Goal: Task Accomplishment & Management: Complete application form

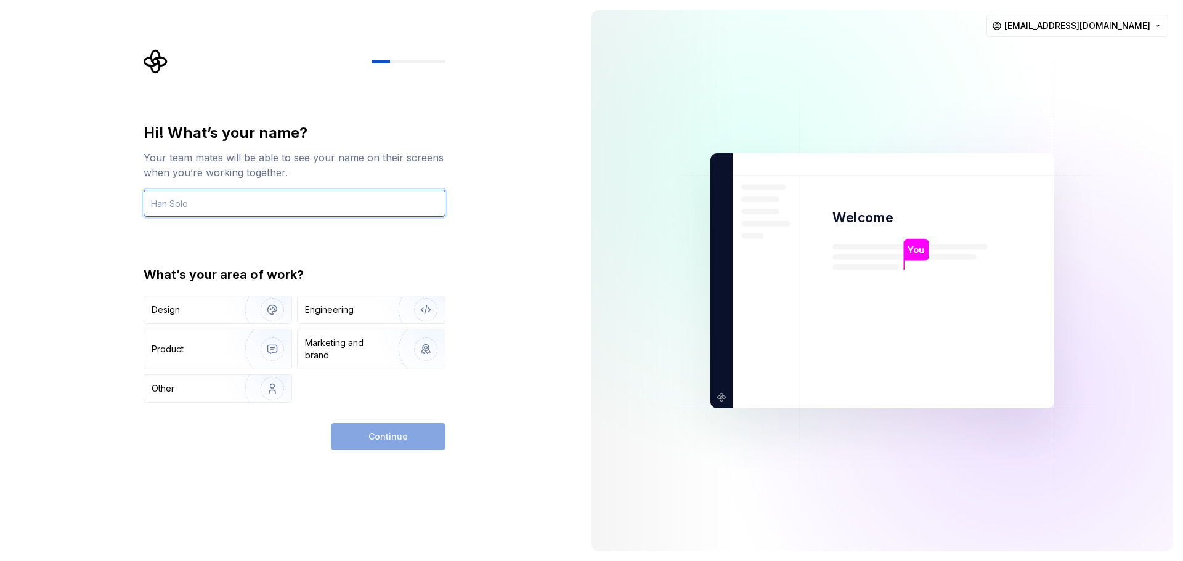
click at [203, 213] on input "text" at bounding box center [295, 203] width 302 height 27
type input "Akito"
click at [507, 254] on div "Hi! What’s your name? Your team mates will be able to see your name on their sc…" at bounding box center [291, 280] width 582 height 561
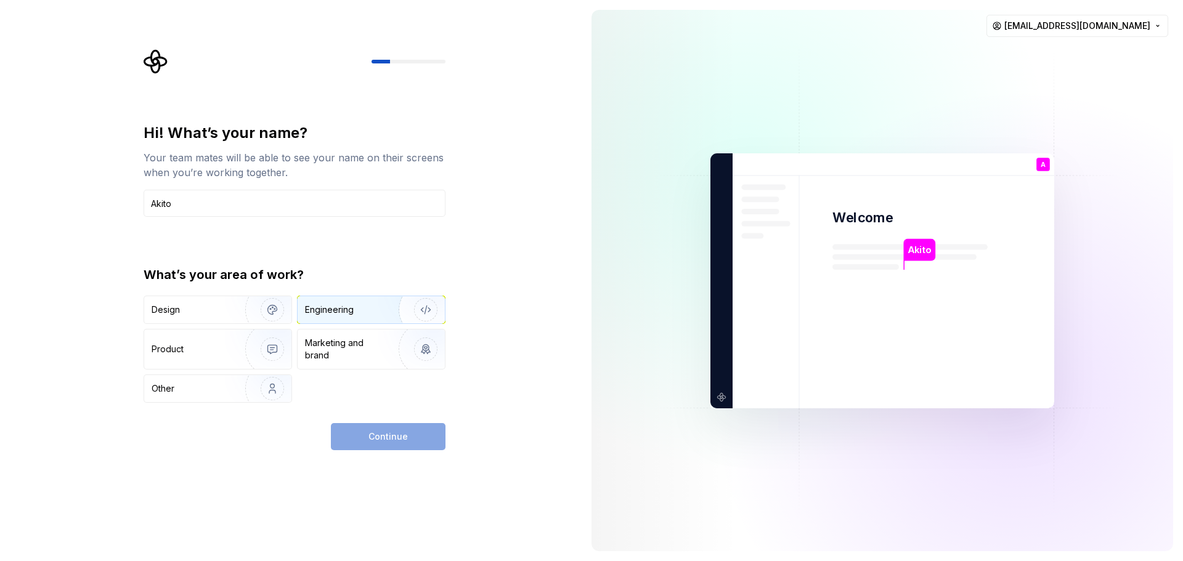
click at [426, 308] on img "button" at bounding box center [417, 310] width 79 height 83
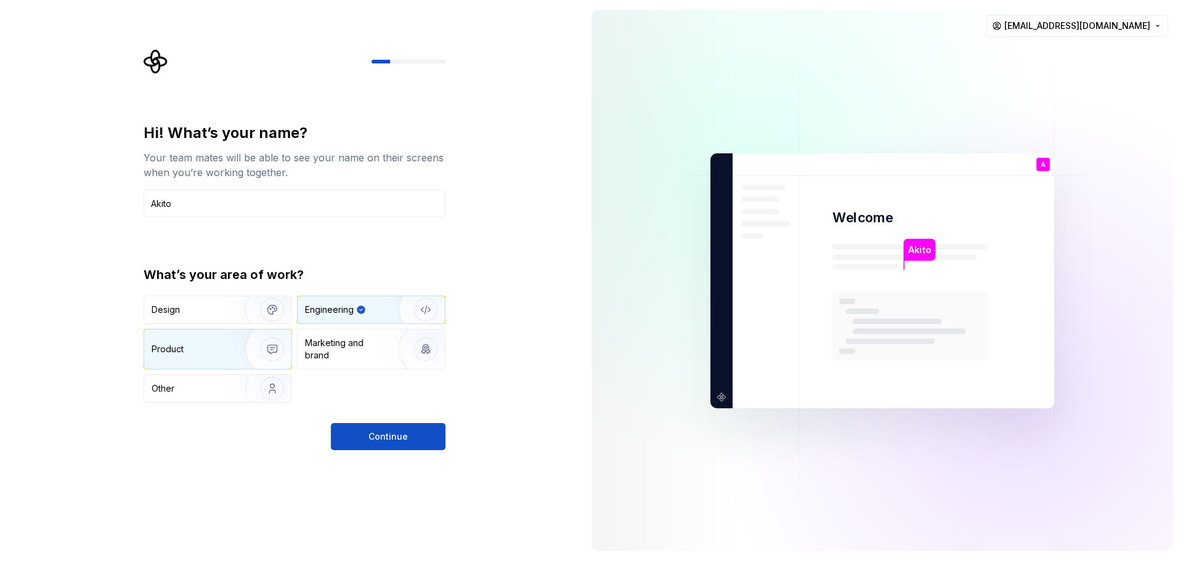
click at [231, 353] on img "button" at bounding box center [264, 349] width 79 height 83
click at [367, 320] on div "Engineering" at bounding box center [371, 309] width 147 height 27
click at [260, 306] on img "button" at bounding box center [264, 310] width 79 height 83
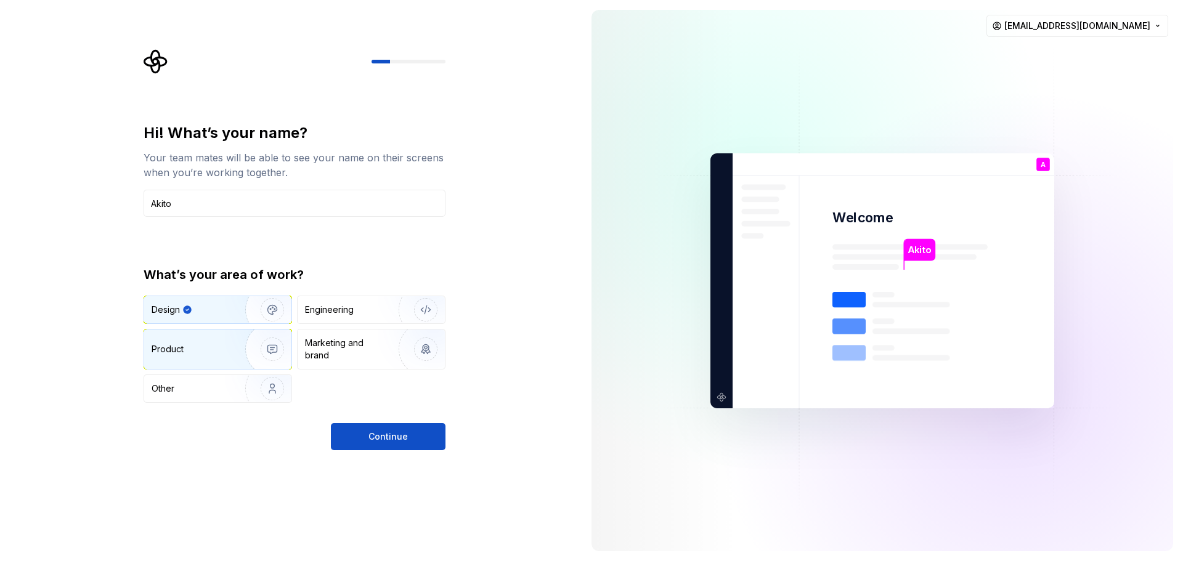
click at [235, 345] on img "button" at bounding box center [264, 349] width 79 height 83
click at [242, 308] on img "button" at bounding box center [264, 310] width 79 height 83
click at [348, 429] on button "Continue" at bounding box center [388, 436] width 115 height 27
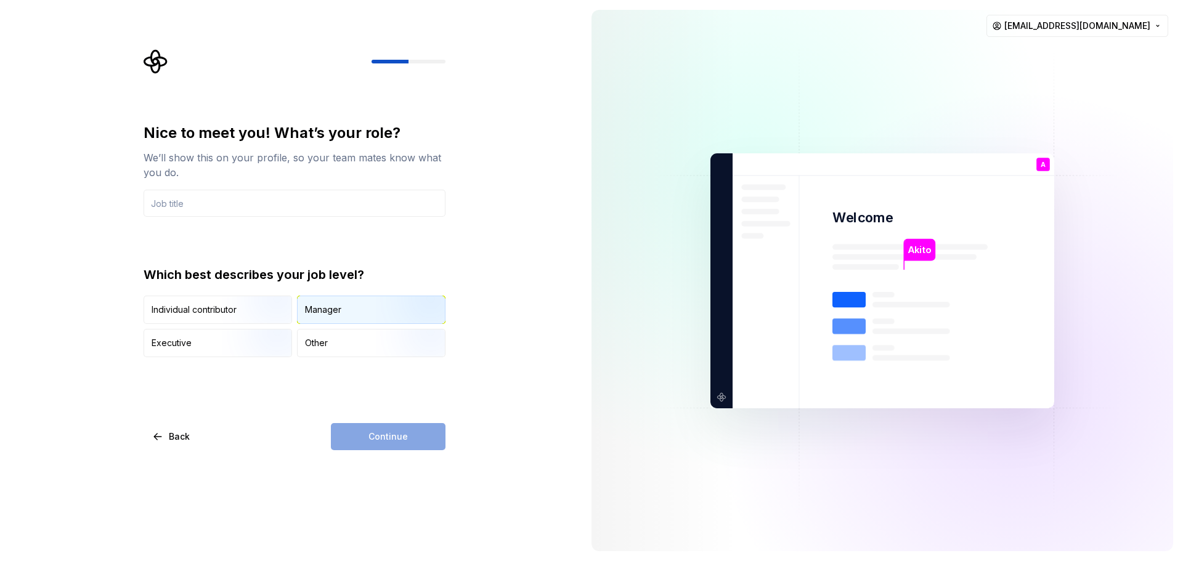
click at [386, 322] on img "button" at bounding box center [415, 325] width 79 height 83
click at [241, 349] on img "button" at bounding box center [261, 358] width 79 height 83
click at [264, 202] on input "text" at bounding box center [295, 203] width 302 height 27
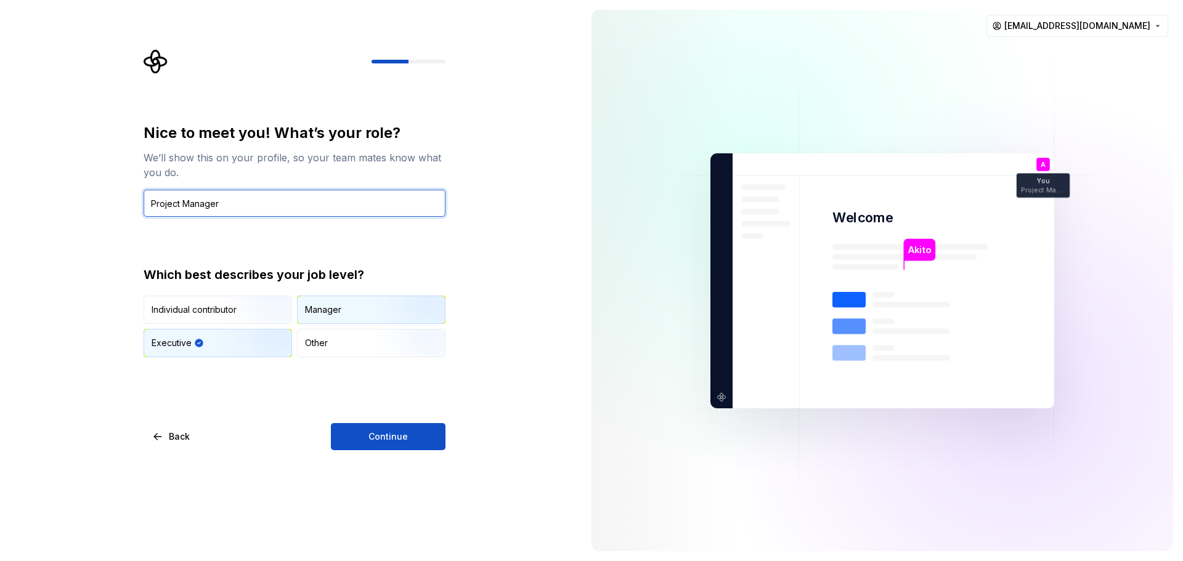
type input "Project Manager"
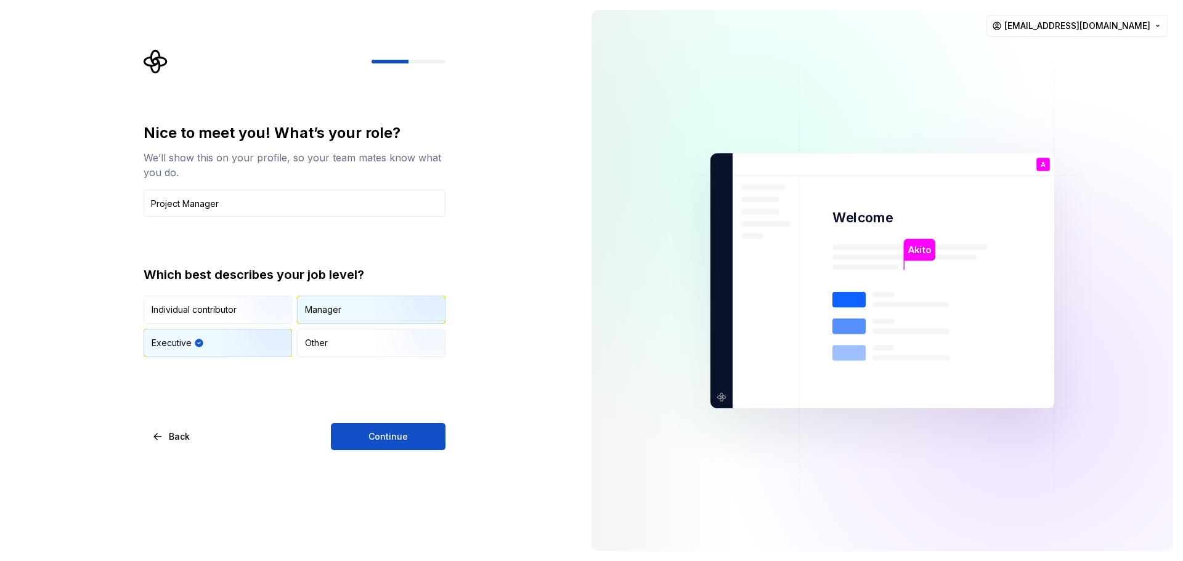
click at [396, 303] on img "button" at bounding box center [415, 325] width 79 height 83
click at [357, 447] on button "Continue" at bounding box center [388, 436] width 115 height 27
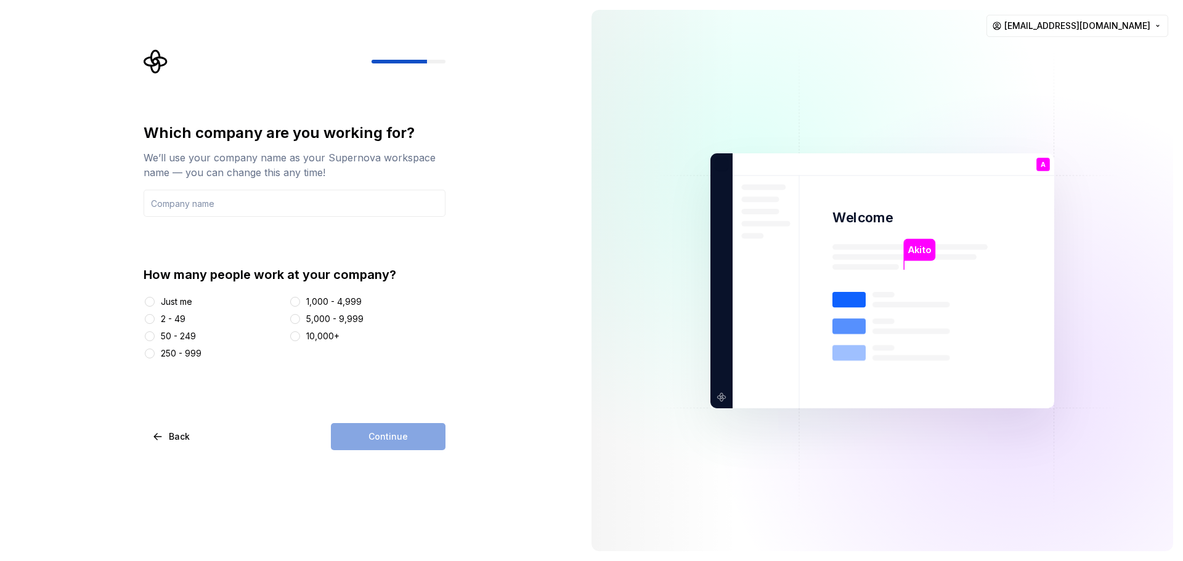
click at [148, 326] on div "Just me 2 - 49 50 - 249 250 - 999 1,000 - 4,999 5,000 - 9,999 10,000+" at bounding box center [295, 328] width 302 height 64
click at [148, 323] on button "2 - 49" at bounding box center [150, 319] width 10 height 10
click at [412, 425] on div "Continue" at bounding box center [388, 436] width 115 height 27
click at [406, 443] on div "Continue" at bounding box center [388, 436] width 115 height 27
click at [309, 208] on input "text" at bounding box center [295, 203] width 302 height 27
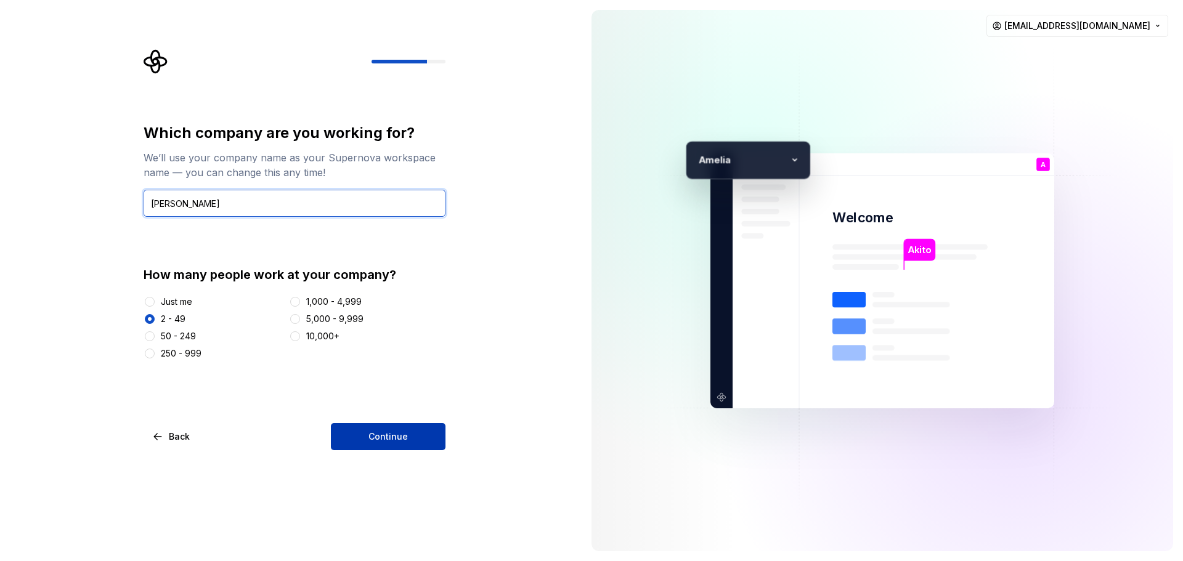
type input "[PERSON_NAME]"
click at [407, 431] on button "Continue" at bounding box center [388, 436] width 115 height 27
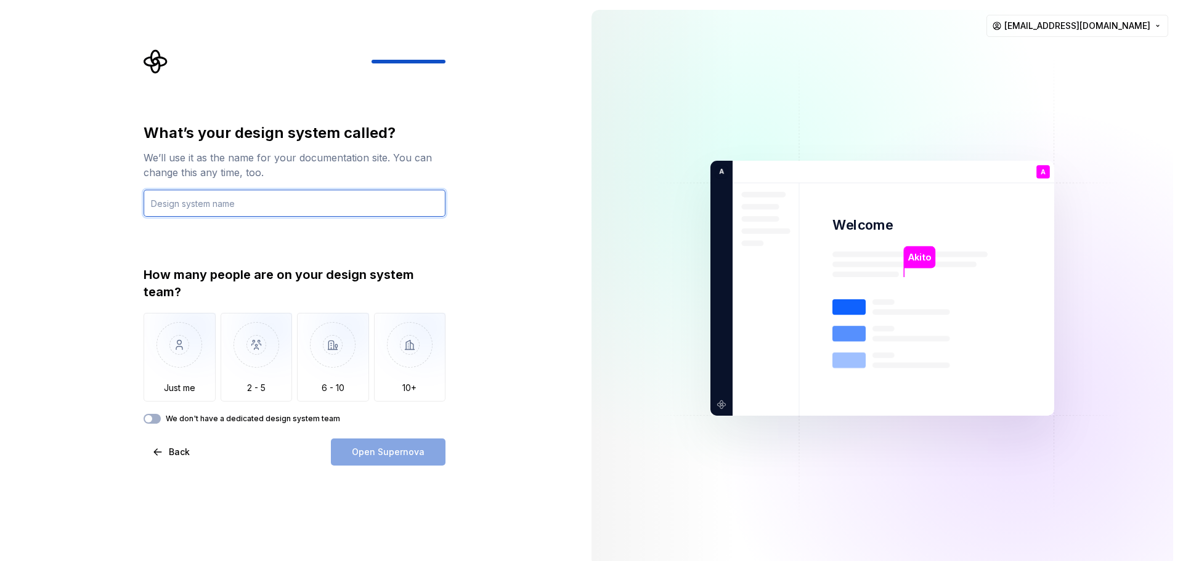
click at [334, 210] on input "text" at bounding box center [295, 203] width 302 height 27
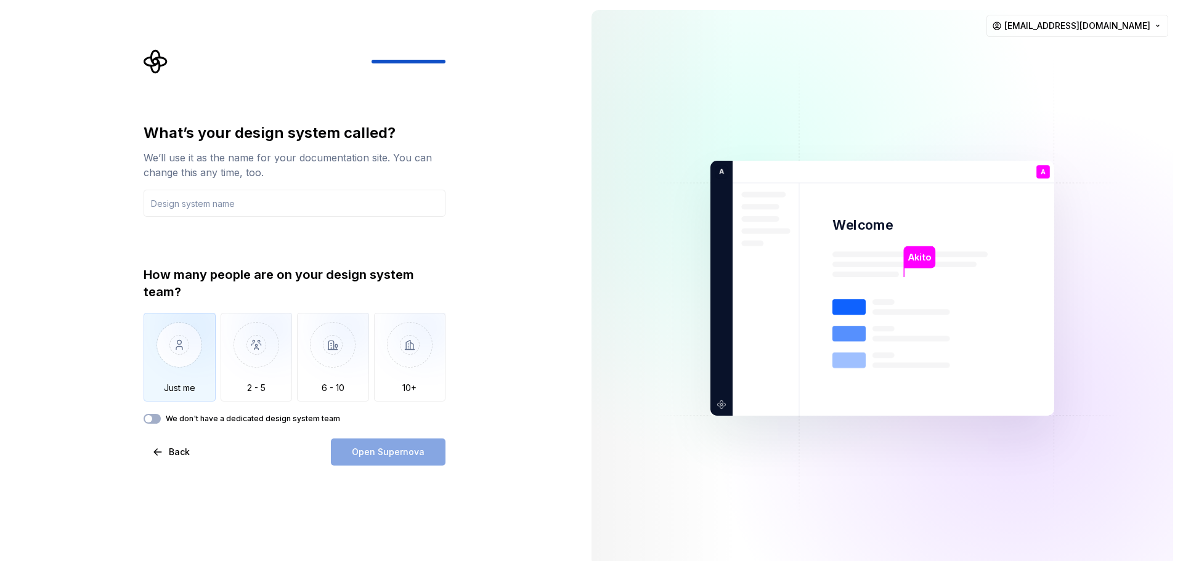
click at [192, 374] on img "button" at bounding box center [180, 354] width 72 height 83
drag, startPoint x: 365, startPoint y: 447, endPoint x: 365, endPoint y: 439, distance: 7.4
click at [365, 446] on div "Open Supernova" at bounding box center [388, 452] width 115 height 27
click at [258, 198] on input "text" at bounding box center [295, 203] width 302 height 27
click at [243, 420] on label "We don't have a dedicated design system team" at bounding box center [253, 419] width 174 height 10
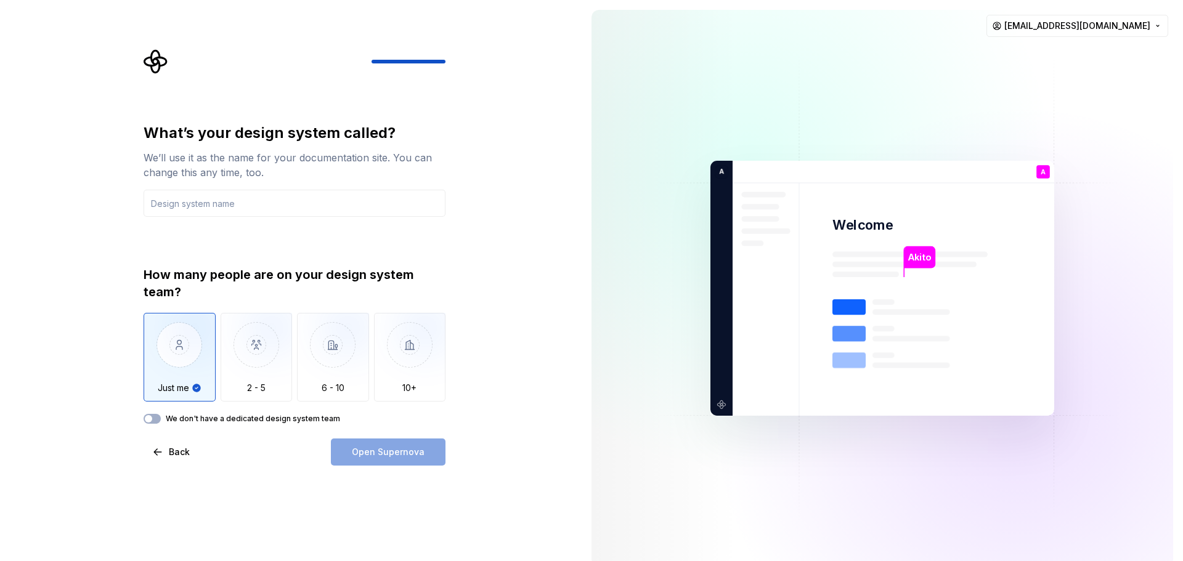
click at [161, 420] on button "We don't have a dedicated design system team" at bounding box center [152, 419] width 17 height 10
click at [147, 418] on icon "button" at bounding box center [149, 418] width 10 height 7
click at [214, 200] on input "text" at bounding box center [295, 203] width 302 height 27
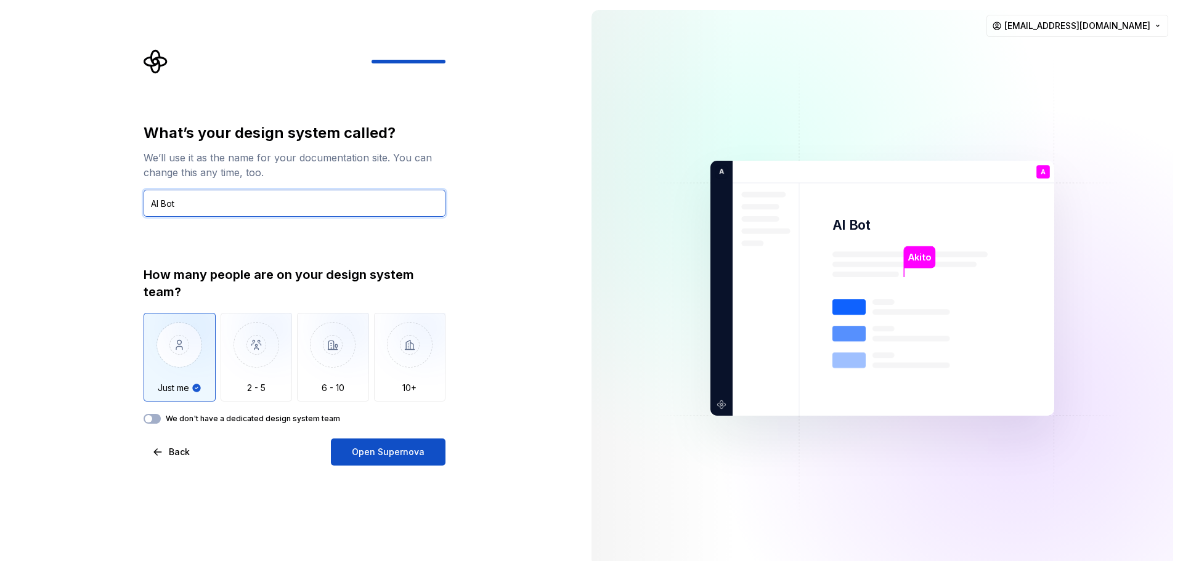
type input "AI Bot"
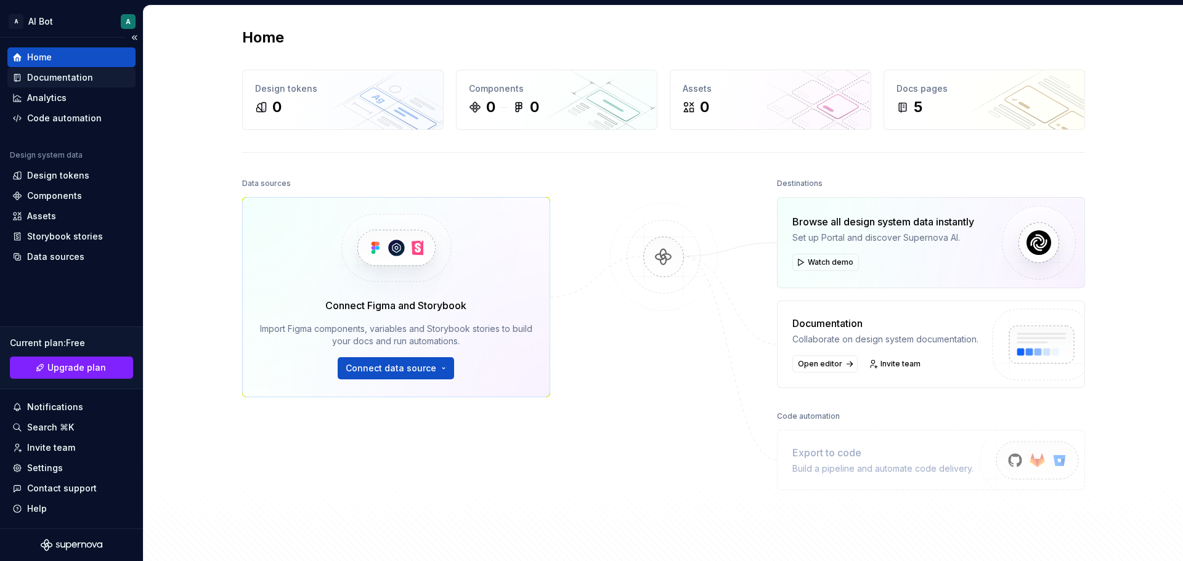
click at [77, 76] on div "Documentation" at bounding box center [60, 77] width 66 height 12
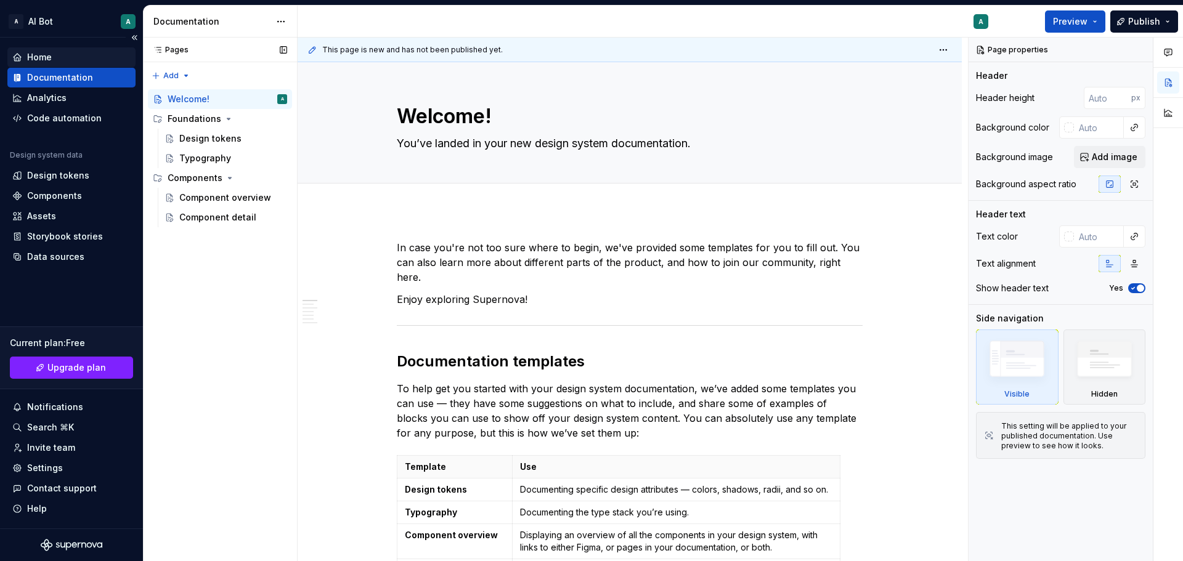
click at [71, 52] on div "Home" at bounding box center [71, 57] width 118 height 12
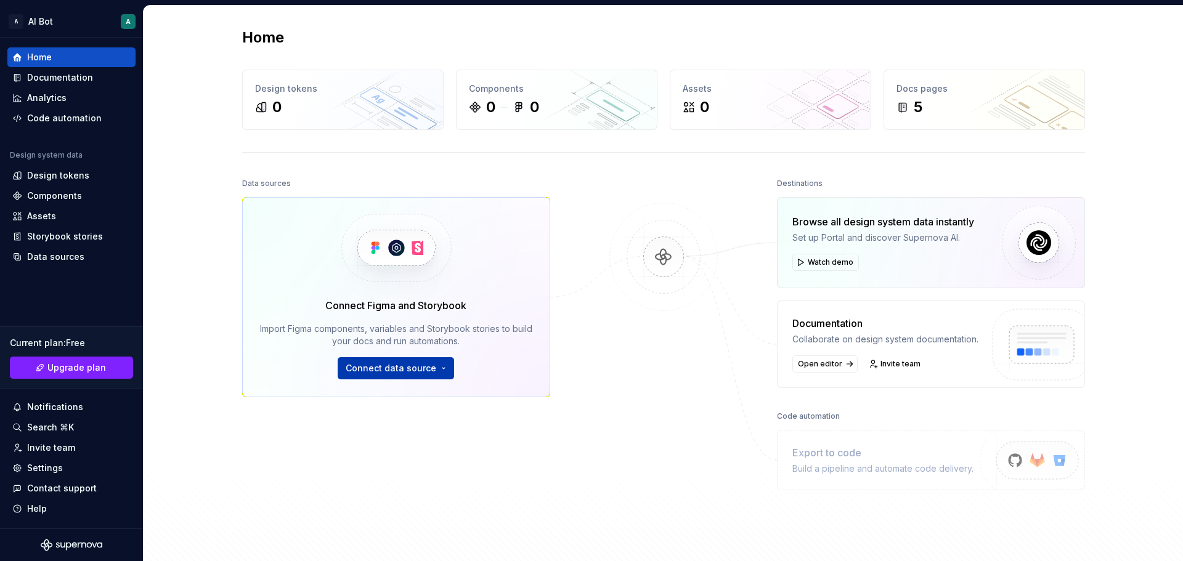
click at [418, 372] on span "Connect data source" at bounding box center [391, 368] width 91 height 12
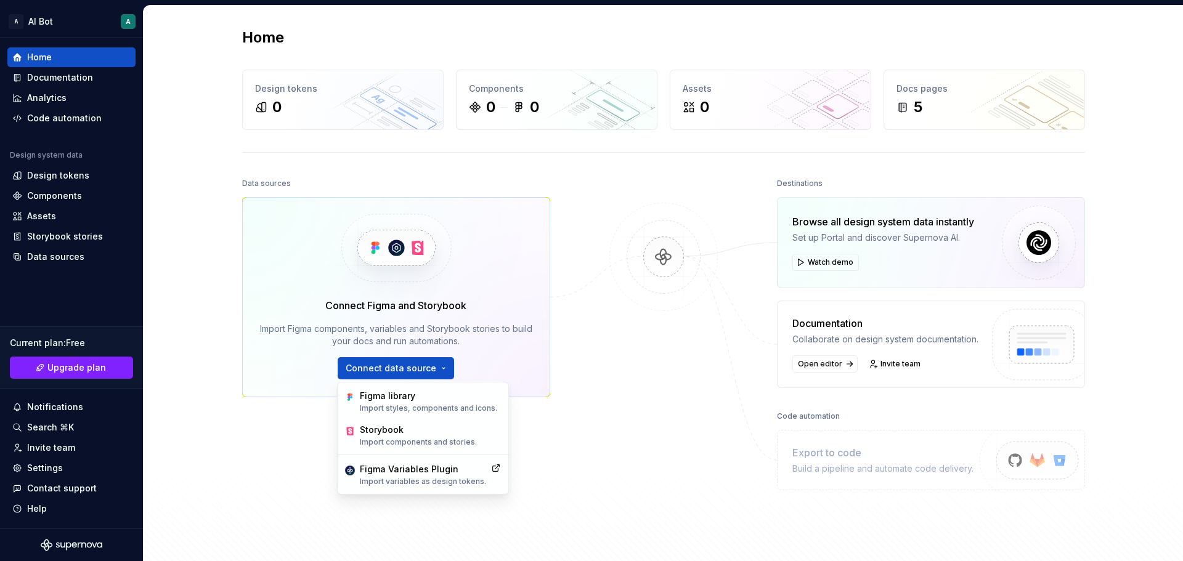
click at [551, 416] on div "Data sources Connect Figma and Storybook Import Figma components, variables and…" at bounding box center [663, 368] width 843 height 386
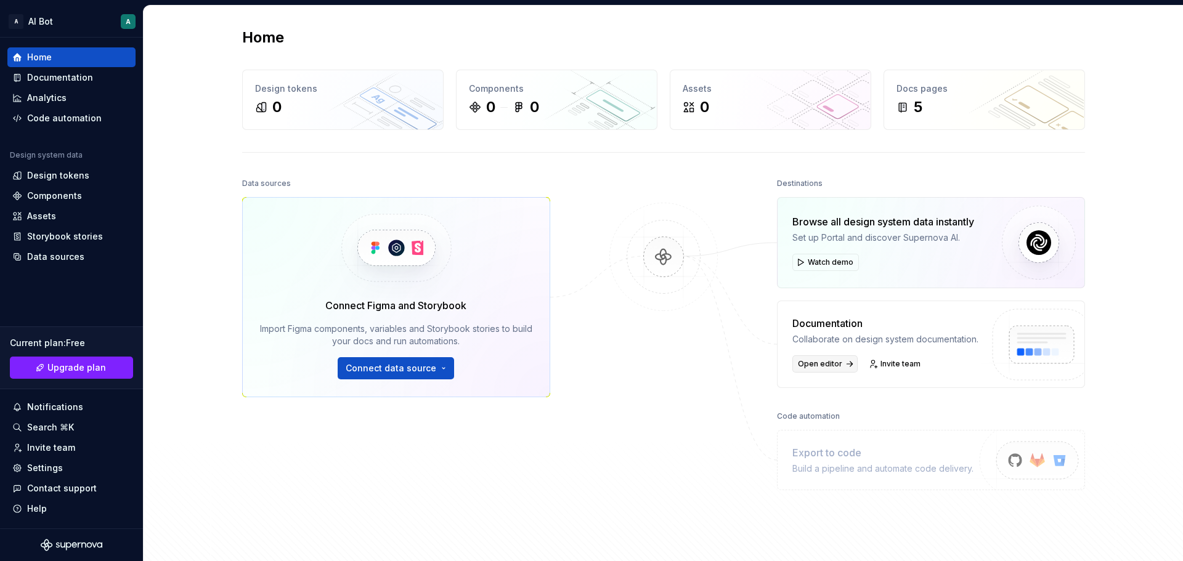
click at [833, 366] on span "Open editor" at bounding box center [820, 364] width 44 height 10
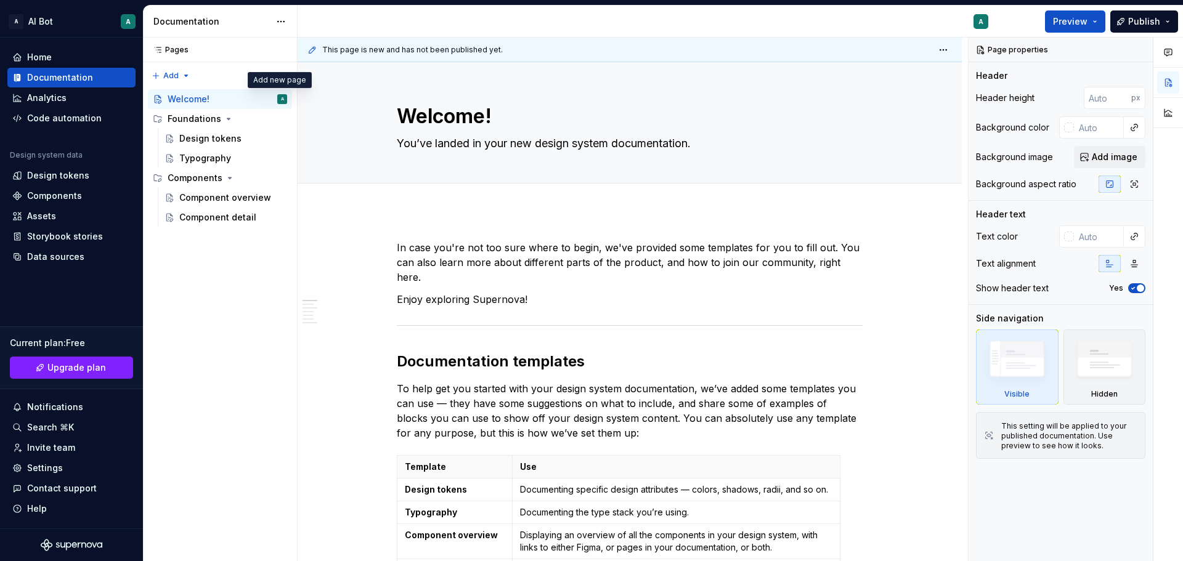
type textarea "*"
